Goal: Transaction & Acquisition: Purchase product/service

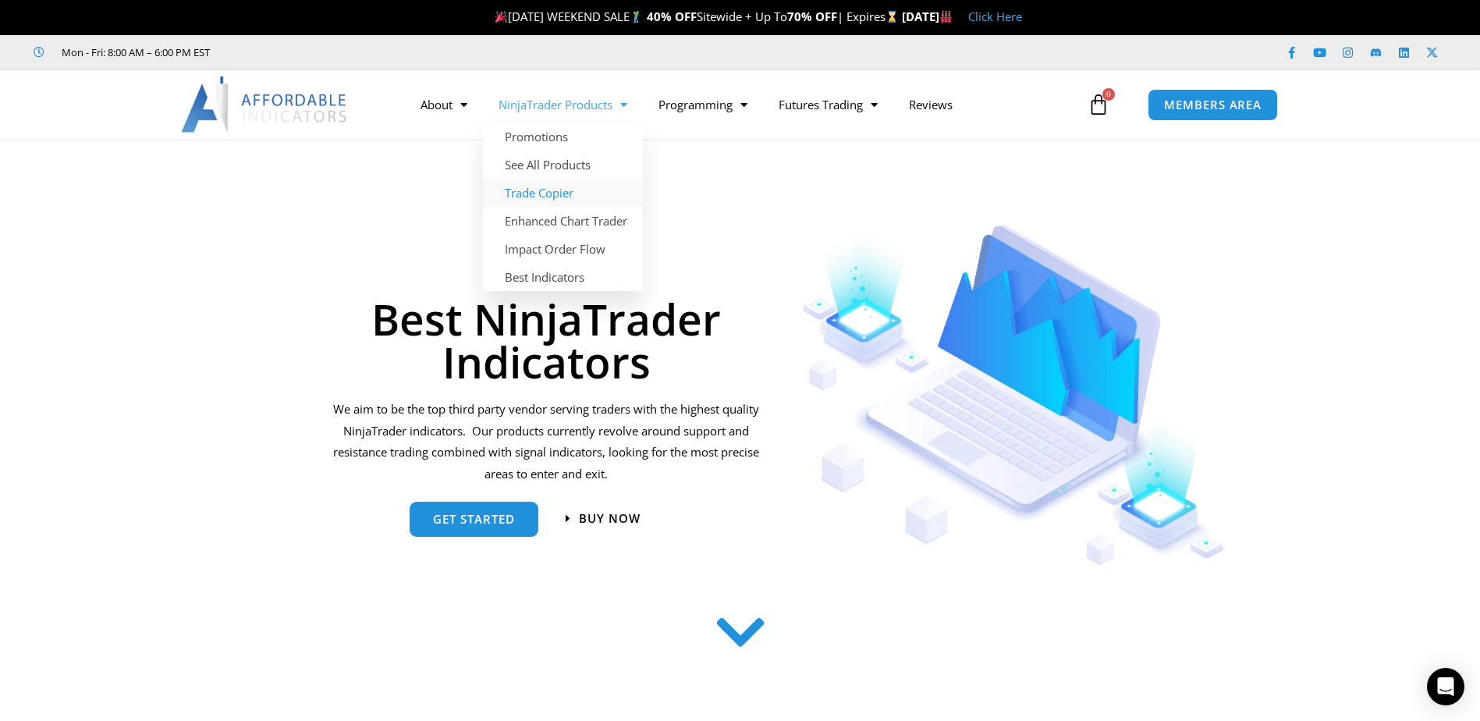
click at [548, 193] on link "Trade Copier" at bounding box center [563, 193] width 160 height 28
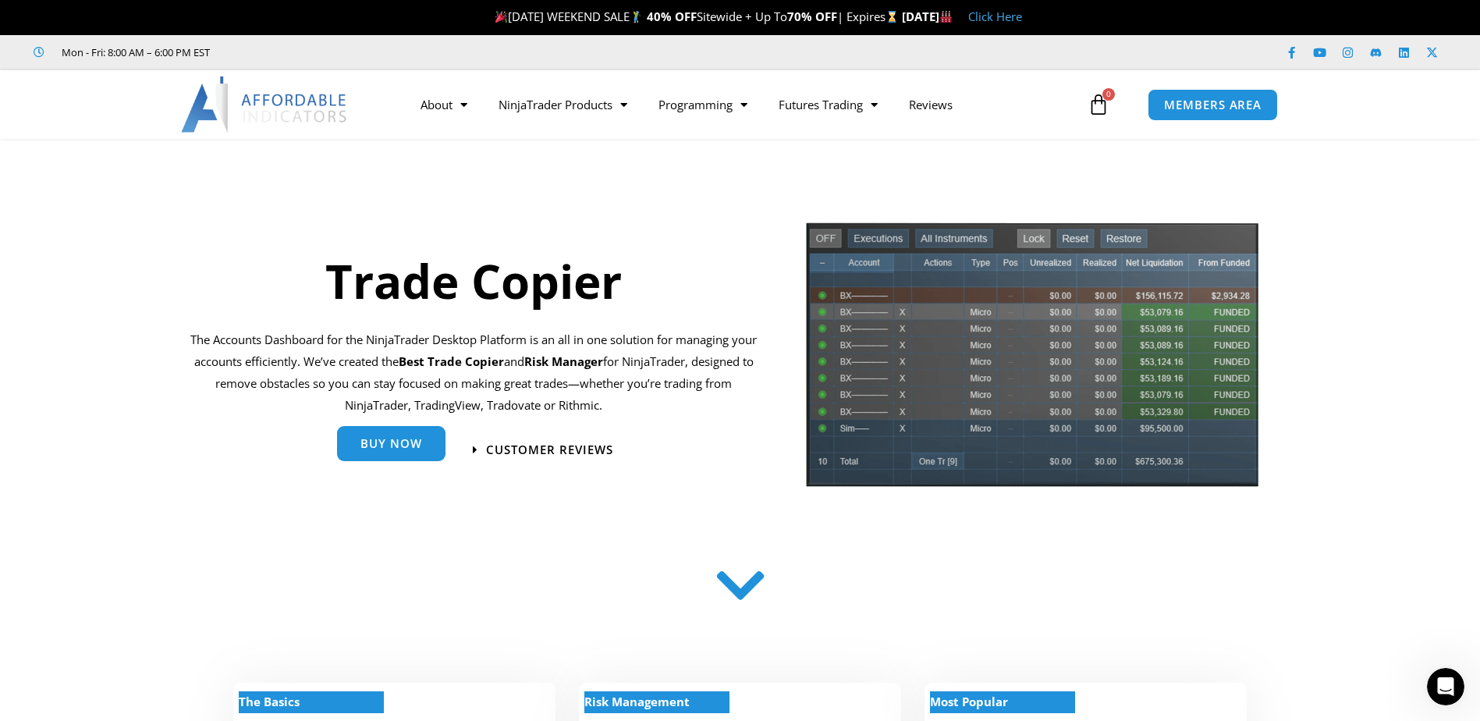
click at [423, 453] on link "Buy Now" at bounding box center [391, 443] width 108 height 35
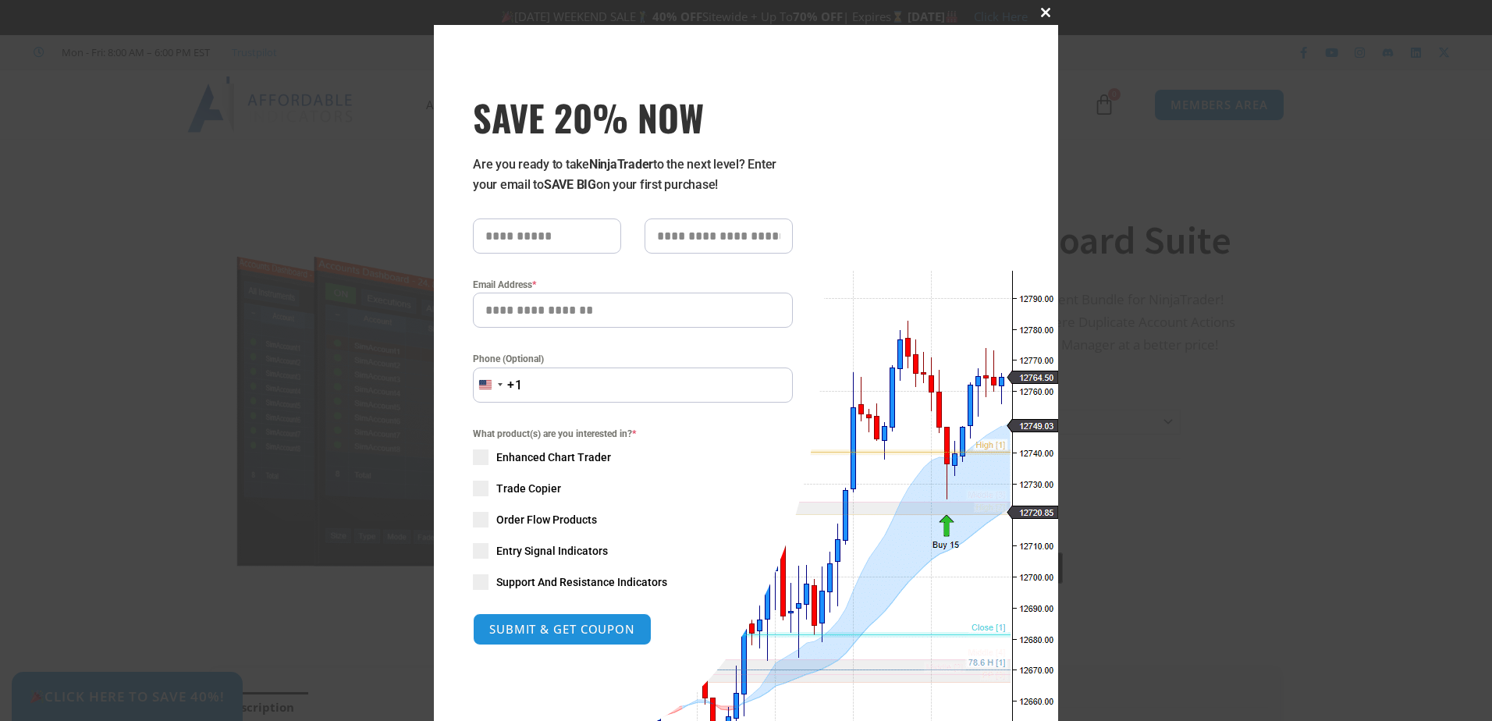
click at [1039, 12] on span at bounding box center [1045, 12] width 25 height 9
